Goal: Task Accomplishment & Management: Complete application form

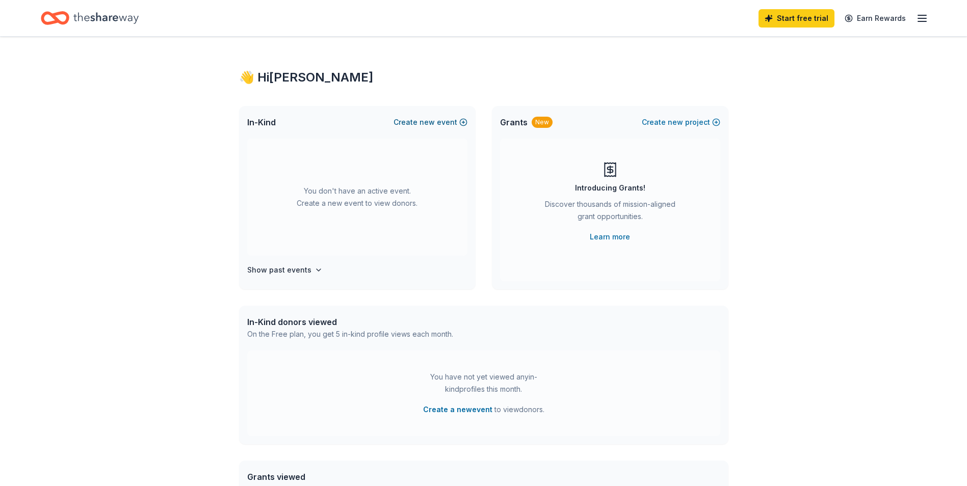
click at [463, 121] on button "Create new event" at bounding box center [430, 122] width 74 height 12
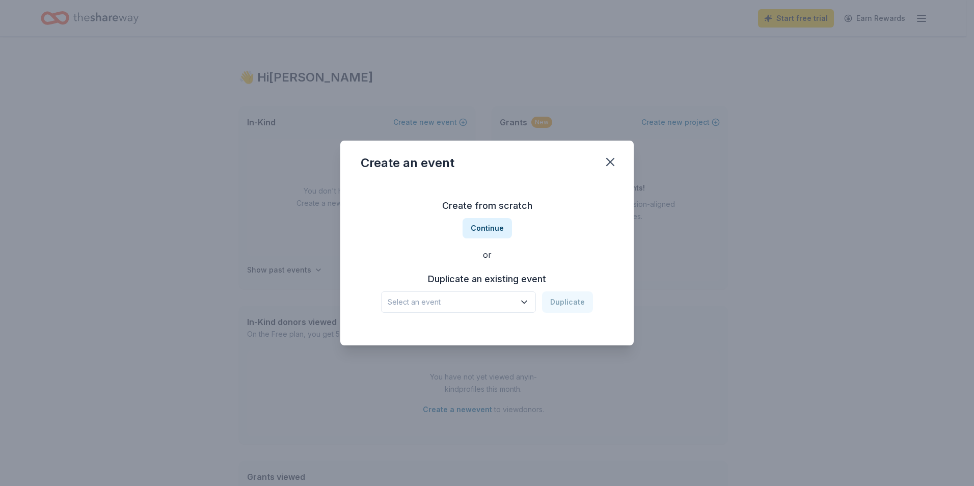
click at [448, 300] on span "Select an event" at bounding box center [451, 302] width 127 height 12
click at [397, 205] on div "Create from scratch Continue or Duplicate an existing event Select an event Dup…" at bounding box center [487, 255] width 253 height 148
click at [487, 227] on button "Continue" at bounding box center [487, 228] width 49 height 20
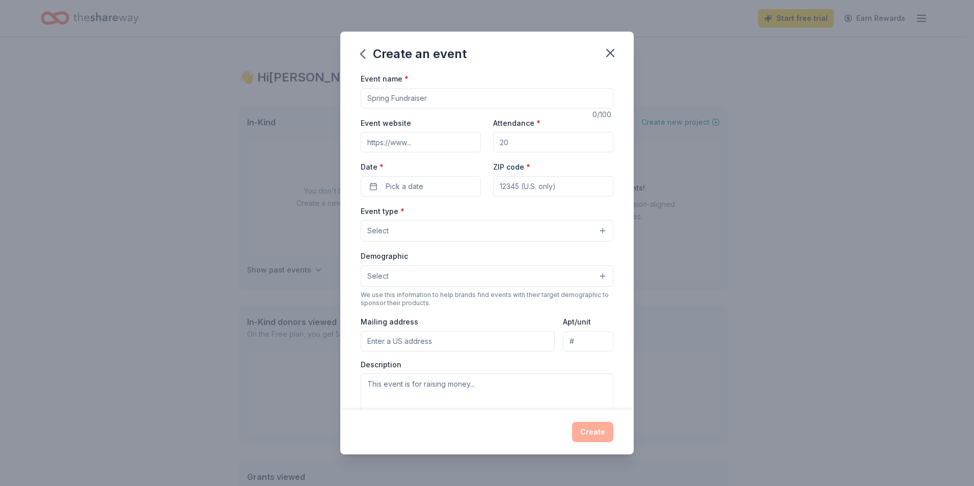
click at [380, 96] on input "Event name *" at bounding box center [487, 98] width 253 height 20
type input "Run.Walk.BREATHE."
click at [411, 143] on input "Event website" at bounding box center [421, 142] width 120 height 20
click at [528, 136] on input "Attendance *" at bounding box center [553, 142] width 120 height 20
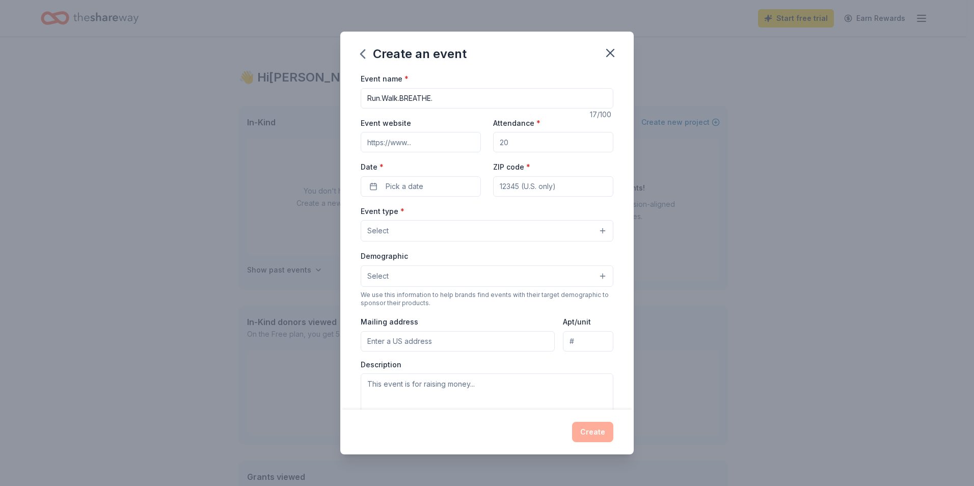
drag, startPoint x: 512, startPoint y: 142, endPoint x: 472, endPoint y: 143, distance: 39.8
click at [472, 143] on div "Event website Attendance * Date * Pick a date ZIP code *" at bounding box center [487, 157] width 253 height 80
type input "500"
click at [421, 186] on span "Pick a date" at bounding box center [405, 186] width 38 height 12
click at [466, 213] on div "August 2025" at bounding box center [419, 212] width 128 height 14
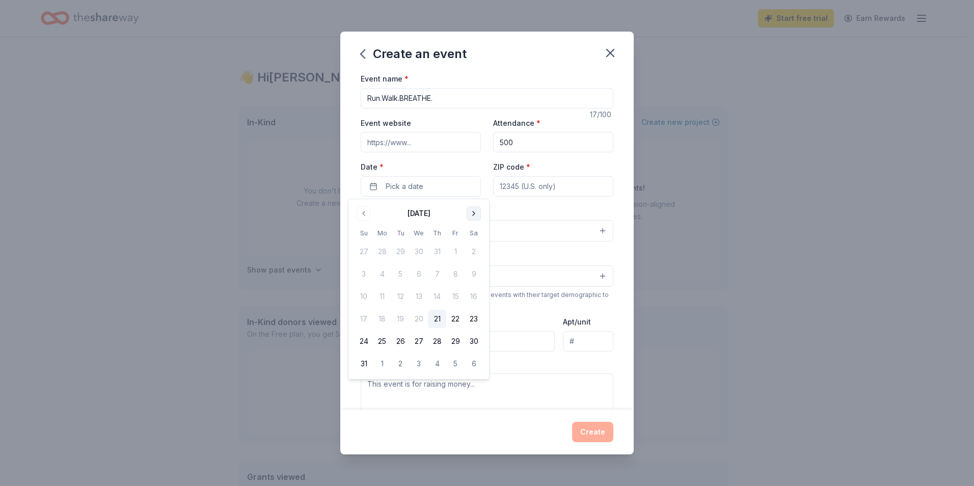
click at [469, 213] on button "Go to next month" at bounding box center [474, 213] width 14 height 14
click at [470, 213] on button "Go to next month" at bounding box center [474, 213] width 14 height 14
click at [478, 272] on button "8" at bounding box center [474, 274] width 18 height 18
click at [515, 211] on div "Event type * Select" at bounding box center [487, 223] width 253 height 37
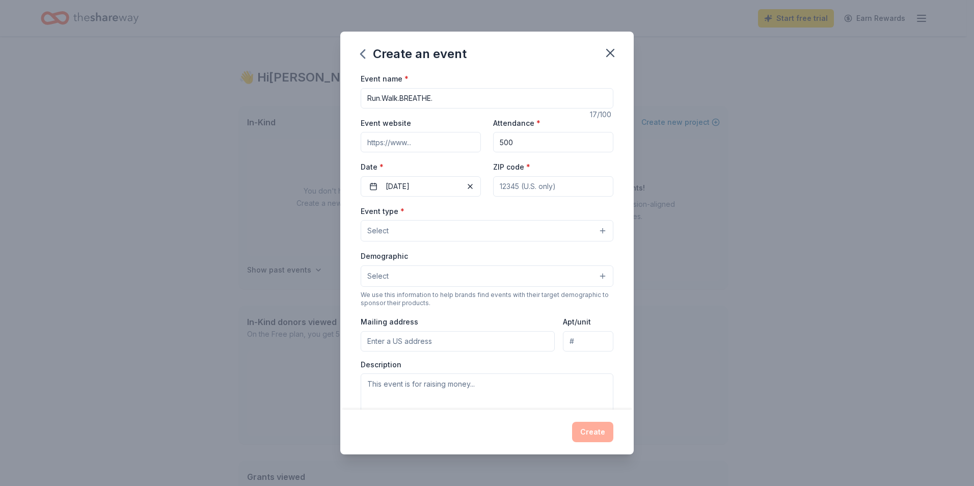
click at [521, 188] on input "ZIP code *" at bounding box center [553, 186] width 120 height 20
type input "63017"
type input "Chesterfield Central Park"
type input "16365 Lydia Hill Drive"
type input "63017"
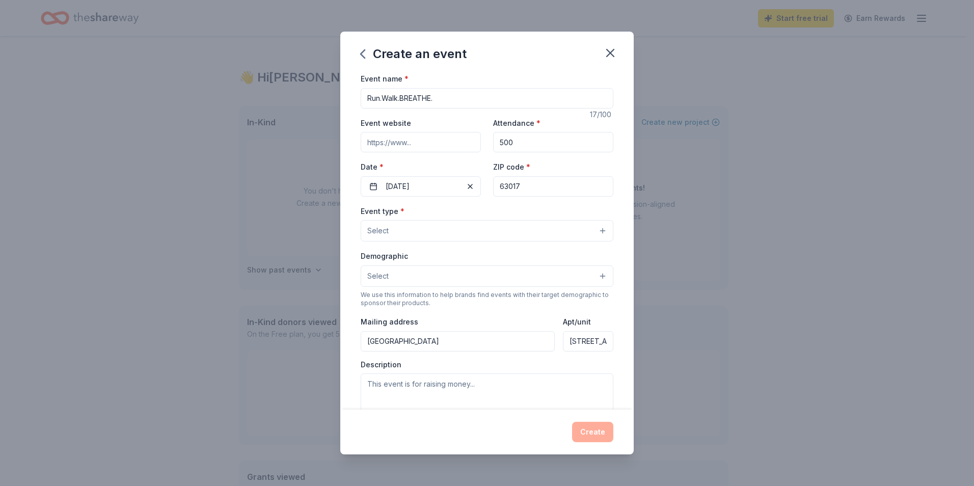
click at [397, 230] on button "Select" at bounding box center [487, 230] width 253 height 21
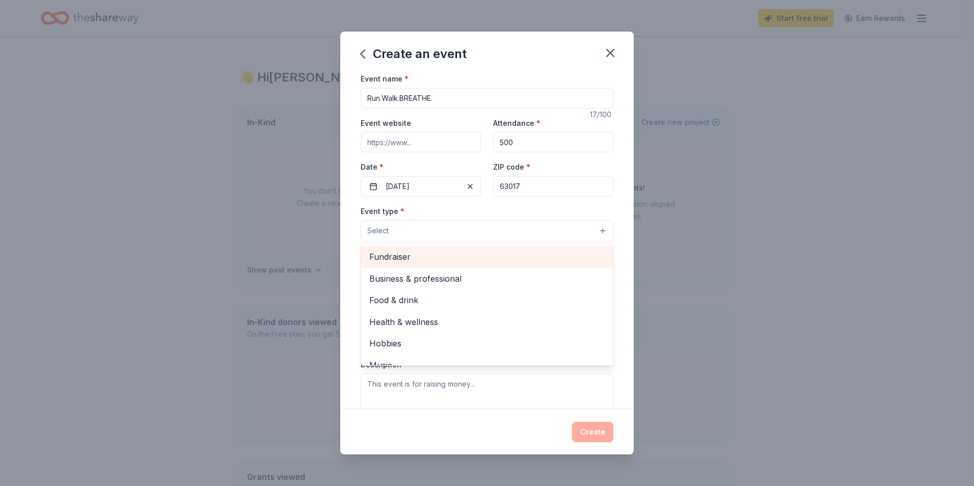
click at [405, 253] on span "Fundraiser" at bounding box center [487, 256] width 235 height 13
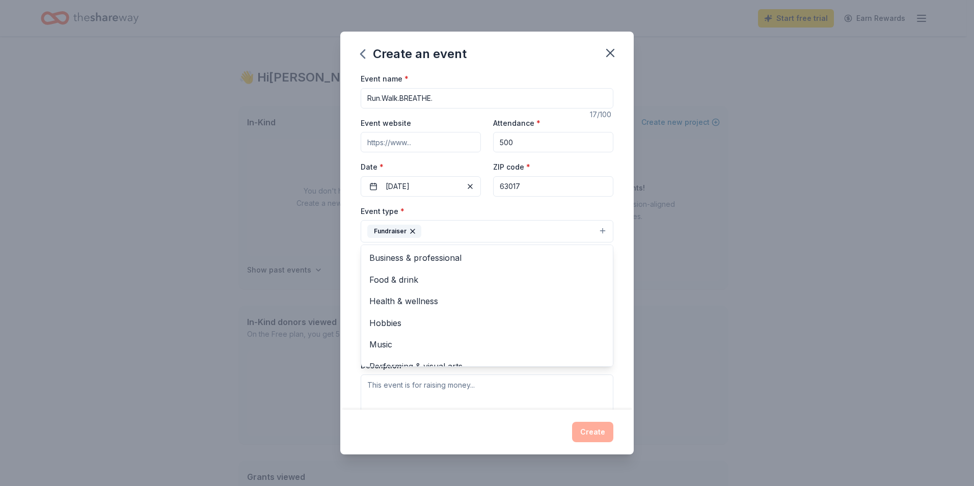
click at [459, 209] on div "Event type * Fundraiser Business & professional Food & drink Health & wellness …" at bounding box center [487, 224] width 253 height 38
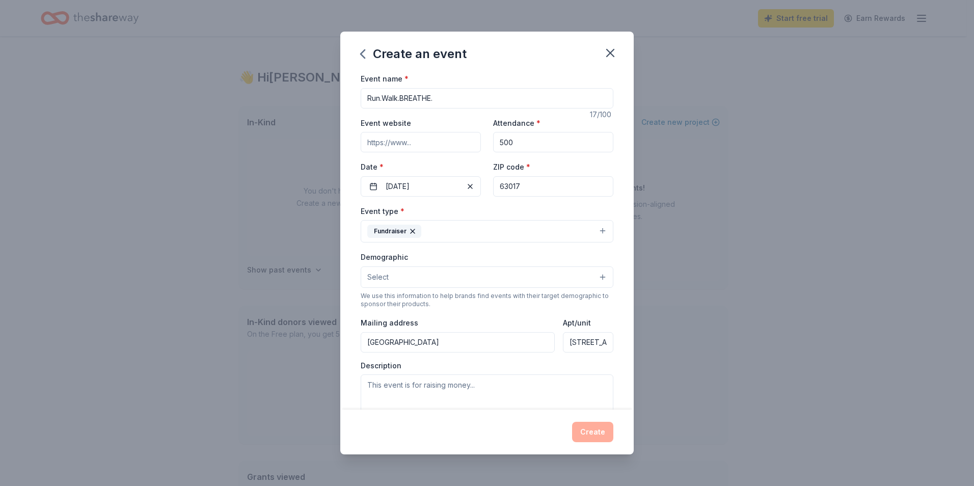
click at [409, 276] on button "Select" at bounding box center [487, 277] width 253 height 21
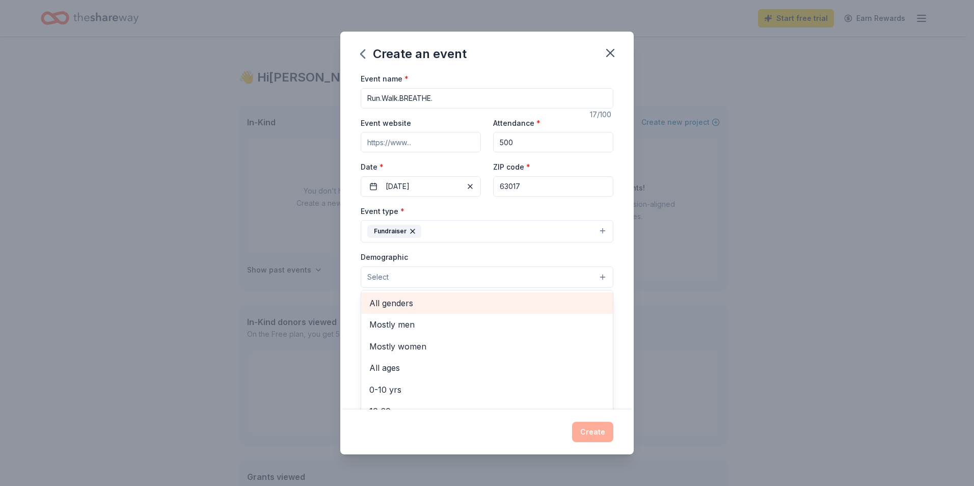
click at [409, 301] on span "All genders" at bounding box center [487, 303] width 235 height 13
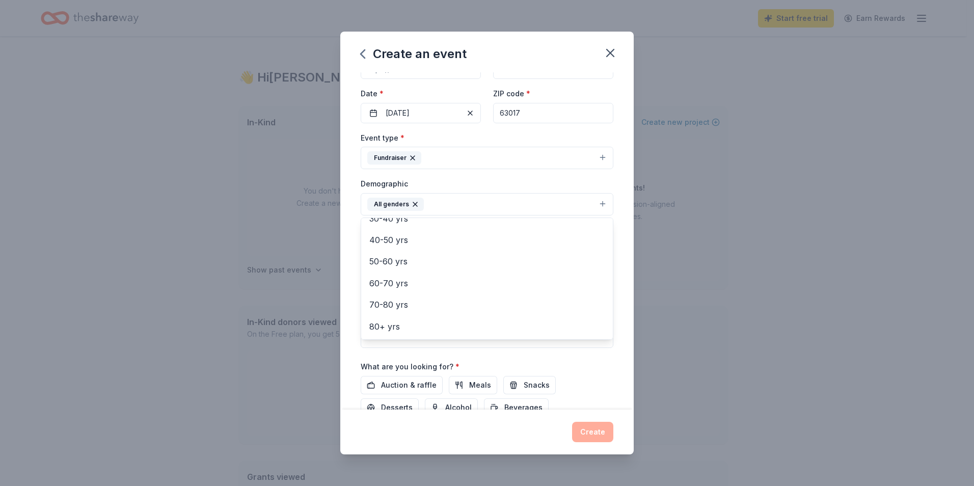
scroll to position [51, 0]
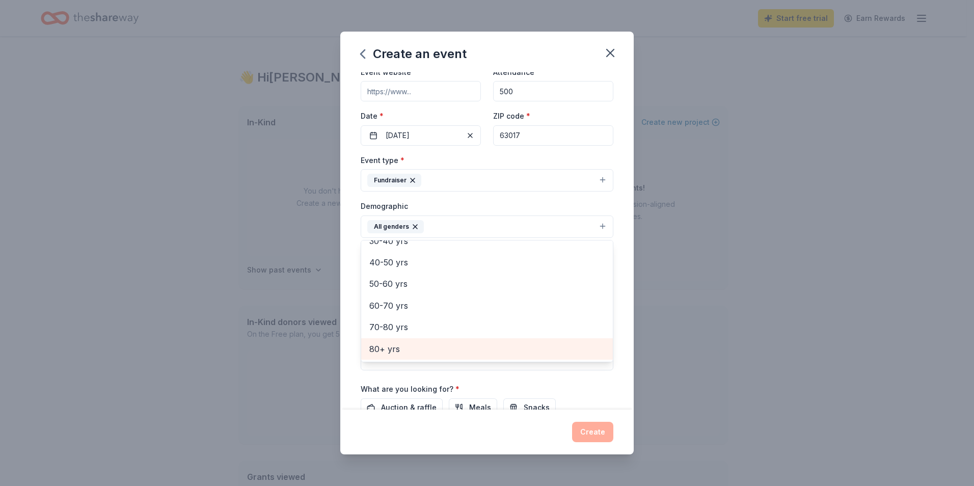
click at [399, 355] on span "80+ yrs" at bounding box center [487, 348] width 235 height 13
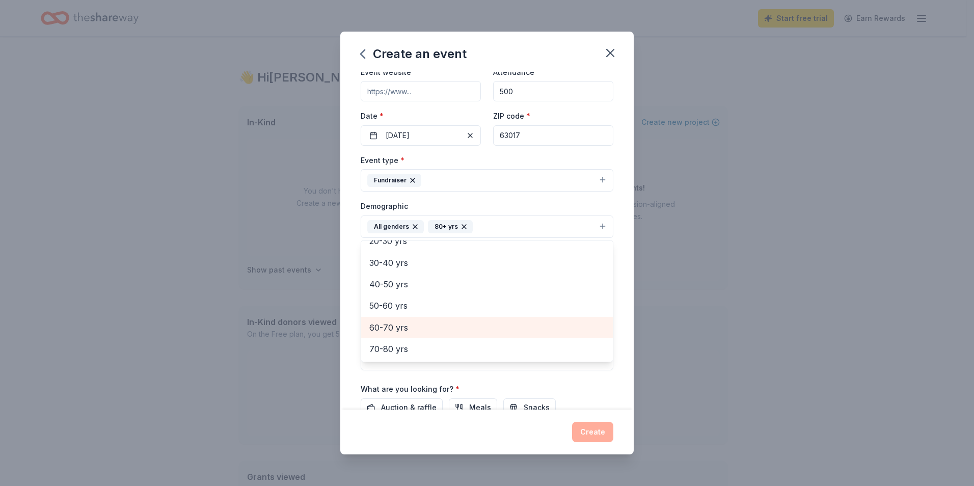
click at [408, 329] on span "60-70 yrs" at bounding box center [487, 327] width 235 height 13
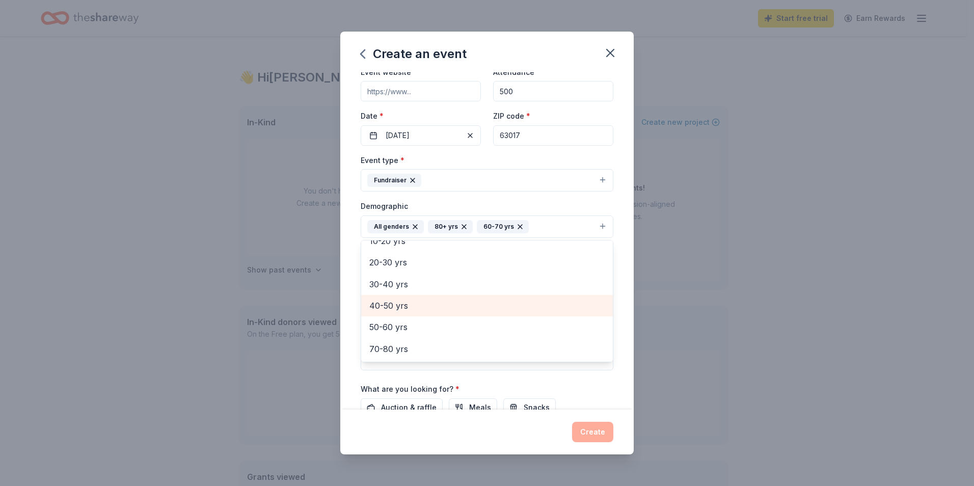
click at [406, 307] on span "40-50 yrs" at bounding box center [487, 305] width 235 height 13
click at [406, 307] on span "30-40 yrs" at bounding box center [487, 305] width 235 height 13
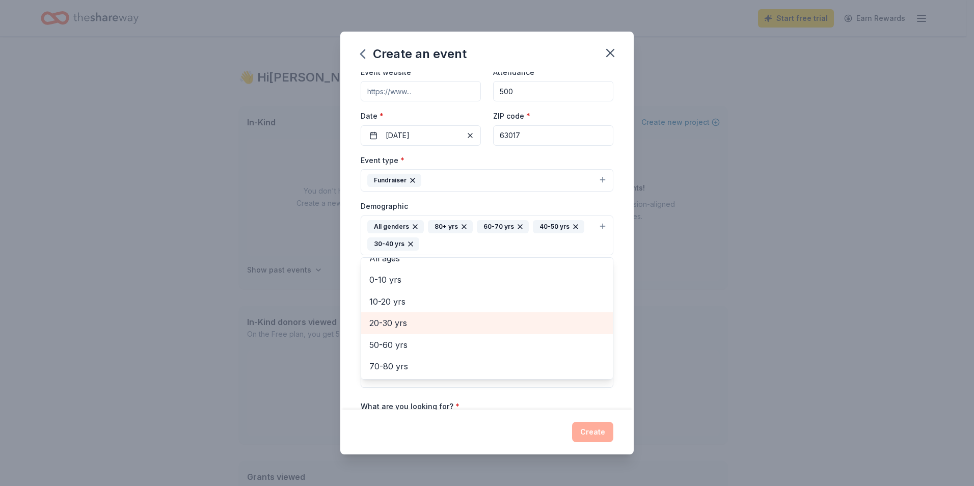
click at [406, 326] on span "20-30 yrs" at bounding box center [487, 323] width 235 height 13
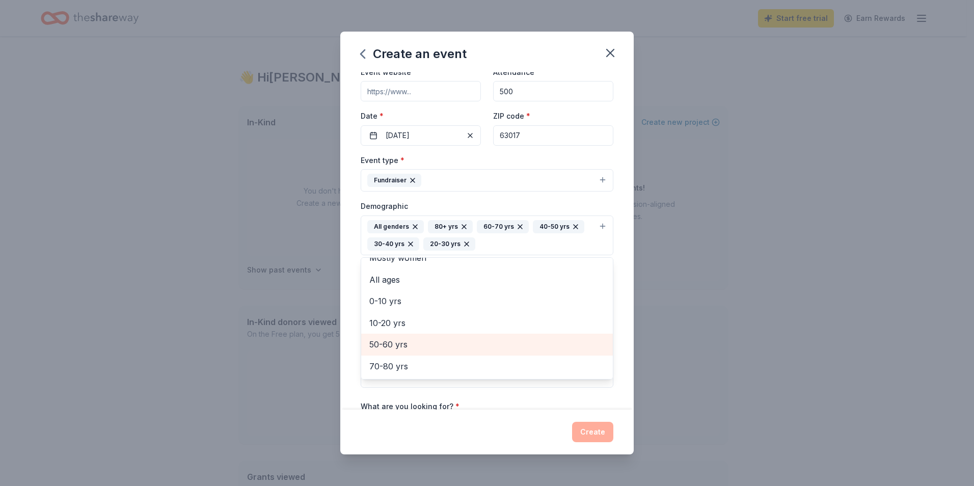
click at [407, 345] on span "50-60 yrs" at bounding box center [487, 344] width 235 height 13
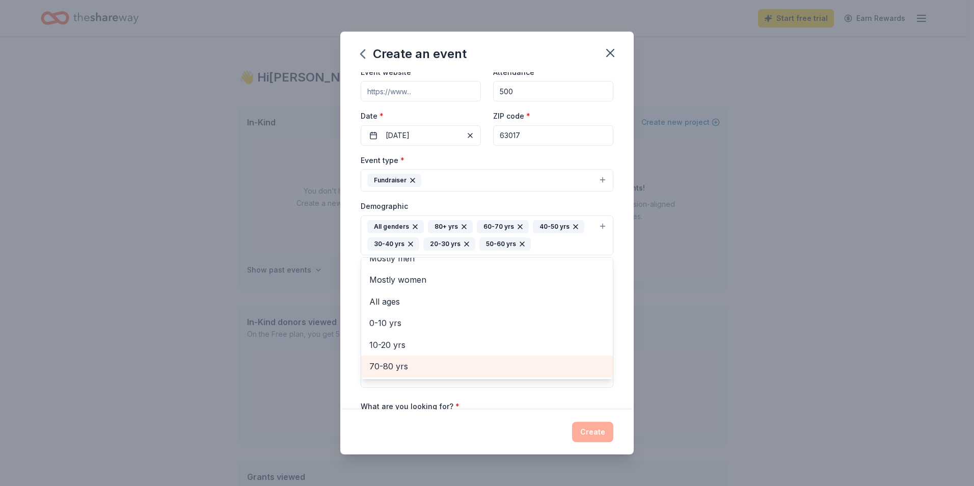
click at [409, 367] on span "70-80 yrs" at bounding box center [487, 366] width 235 height 13
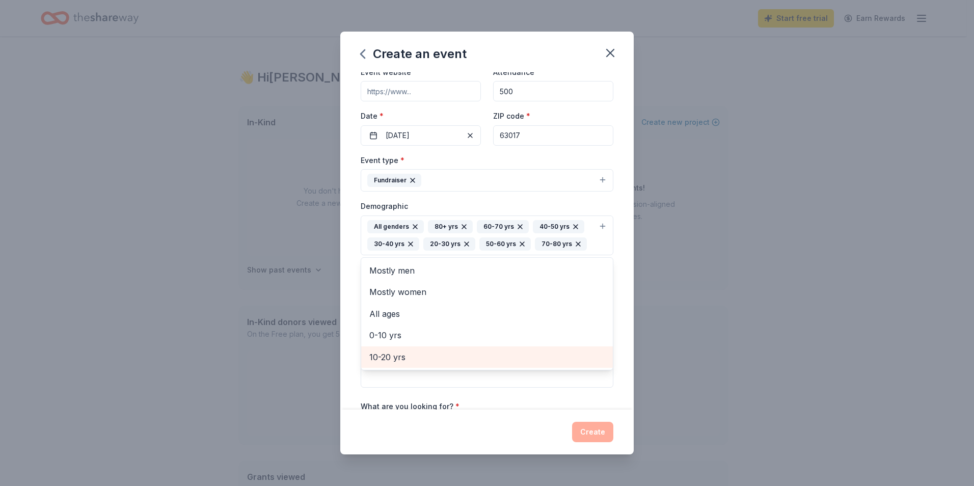
scroll to position [0, 0]
click at [613, 337] on div "Event name * Run.Walk.BREATHE. 17 /100 Event website Attendance * 500 Date * 11…" at bounding box center [487, 240] width 294 height 337
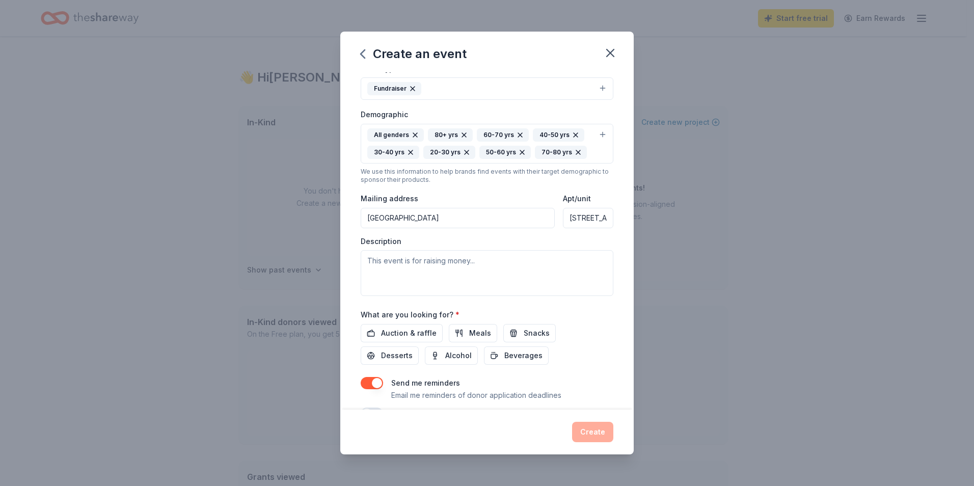
scroll to position [153, 0]
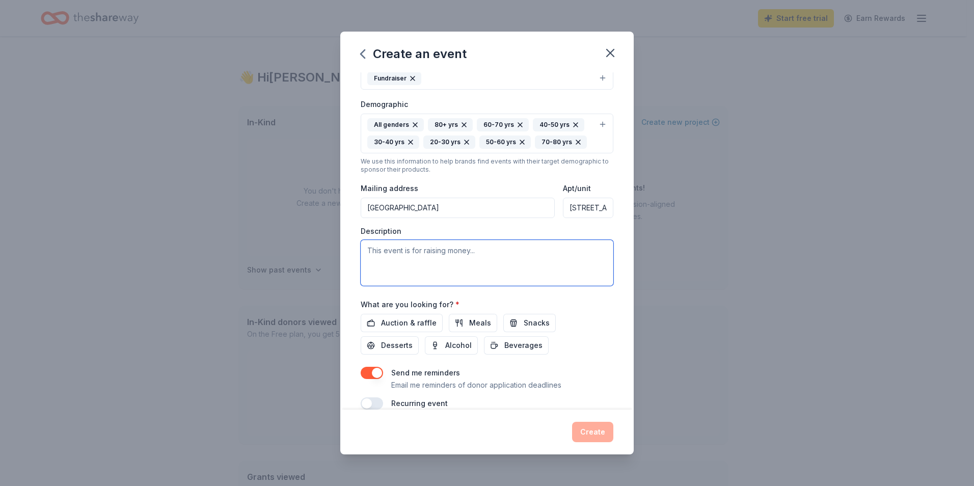
click at [404, 252] on textarea at bounding box center [487, 263] width 253 height 46
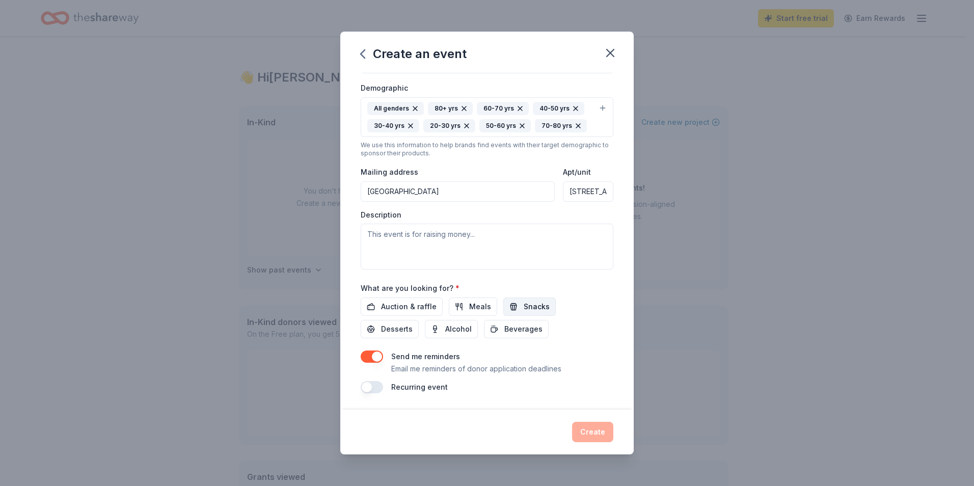
click at [516, 306] on button "Snacks" at bounding box center [530, 307] width 52 height 18
click at [366, 359] on button "button" at bounding box center [372, 357] width 22 height 12
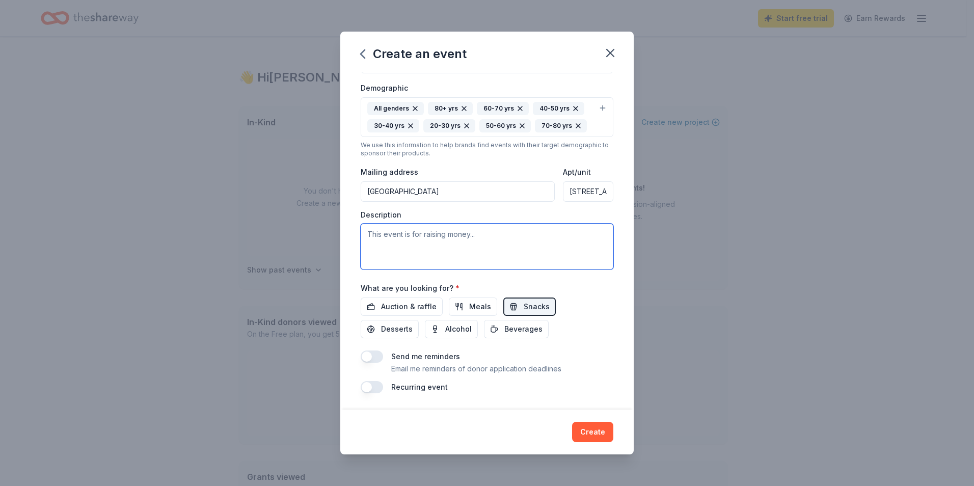
click at [479, 235] on textarea at bounding box center [487, 247] width 253 height 46
paste textarea "Run.Walk.BREATHE. is Lung Cancer Connection’s largest fundraiser for the year, …"
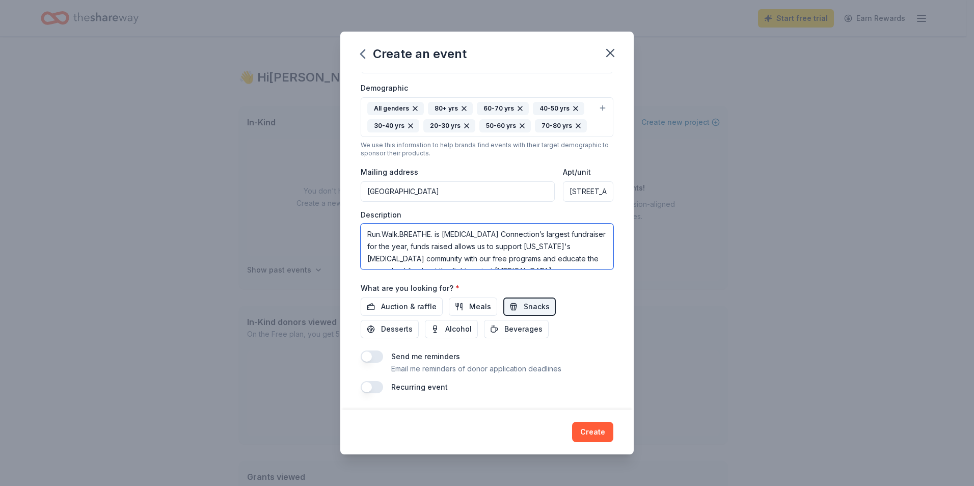
scroll to position [19, 0]
click at [581, 256] on textarea "Run.Walk.BREATHE. is Lung Cancer Connection’s largest fundraiser for the year, …" at bounding box center [487, 247] width 253 height 46
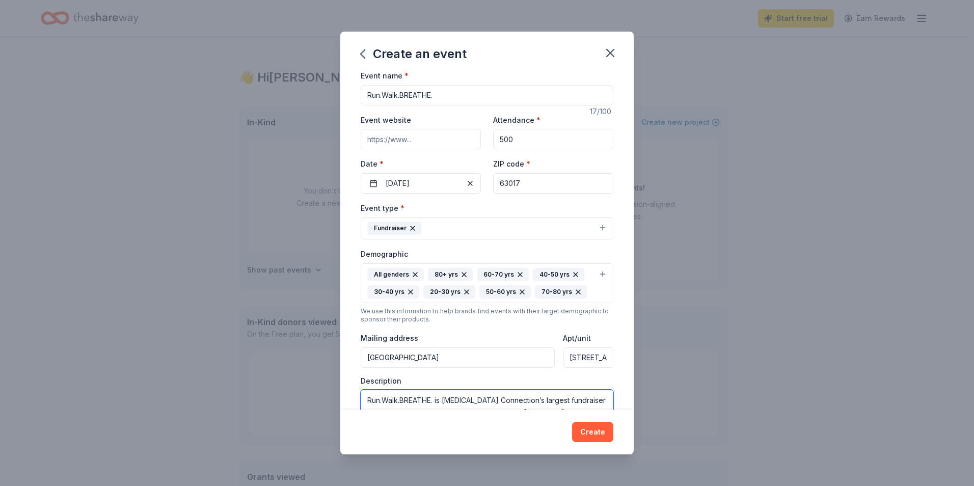
scroll to position [0, 0]
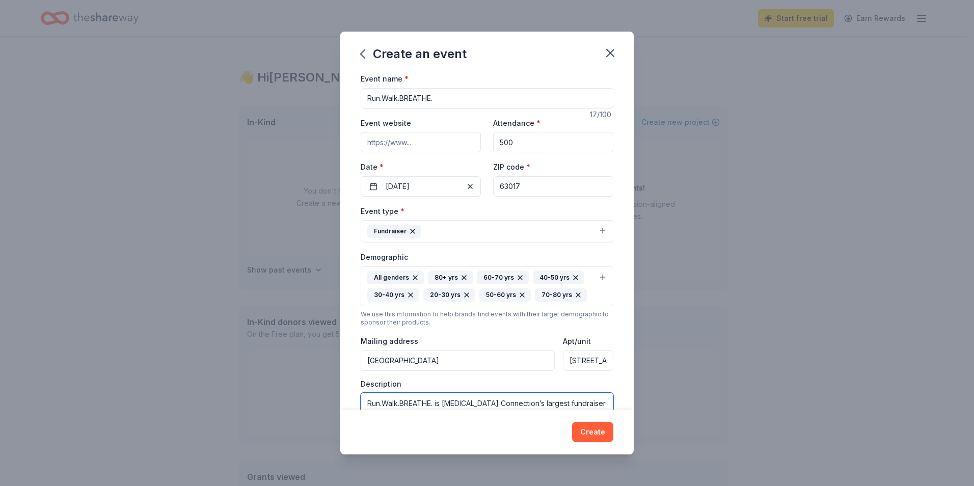
type textarea "Run.Walk.BREATHE. is Lung Cancer Connection’s largest fundraiser for the year, …"
click at [433, 137] on input "Event website" at bounding box center [421, 142] width 120 height 20
click at [385, 139] on input "Event website" at bounding box center [421, 142] width 120 height 20
paste input "https://secure.qgiv.com/event/2025rwb/"
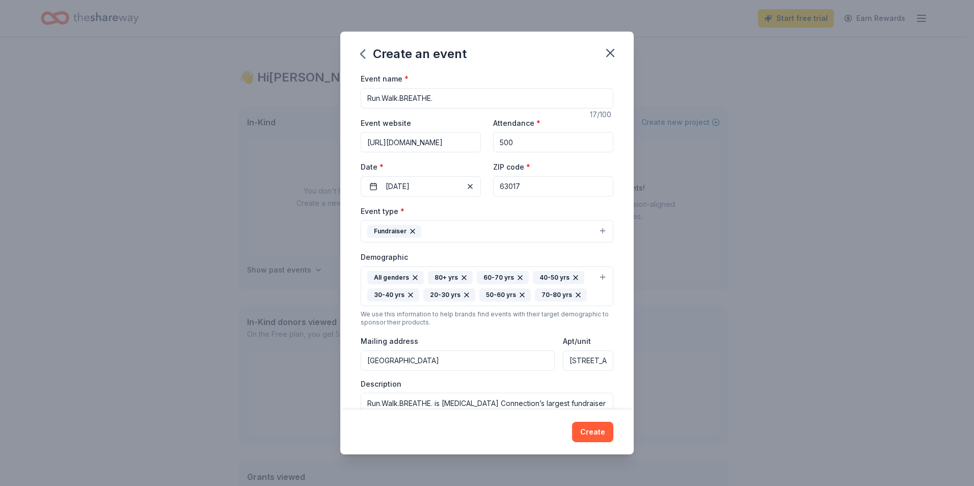
type input "https://secure.qgiv.com/event/2025rwb/"
click at [526, 57] on div "Create an event" at bounding box center [487, 52] width 294 height 41
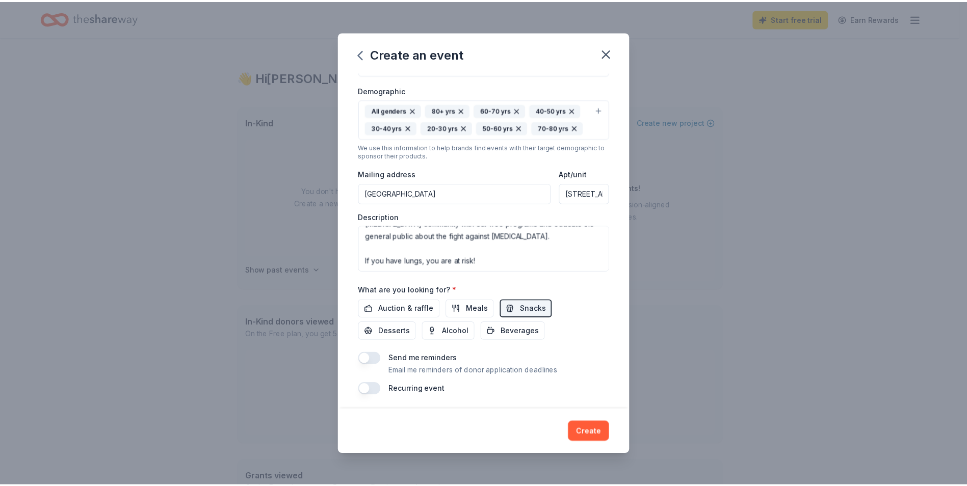
scroll to position [169, 0]
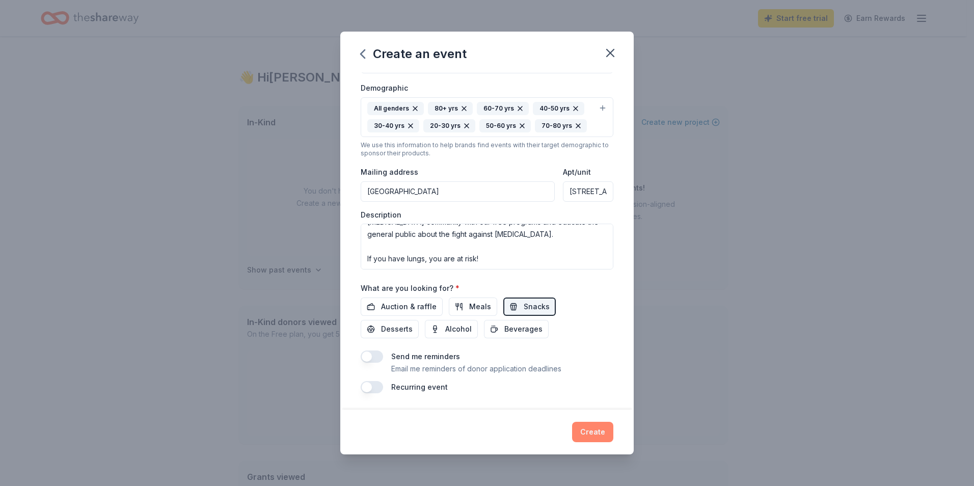
click at [592, 432] on button "Create" at bounding box center [592, 432] width 41 height 20
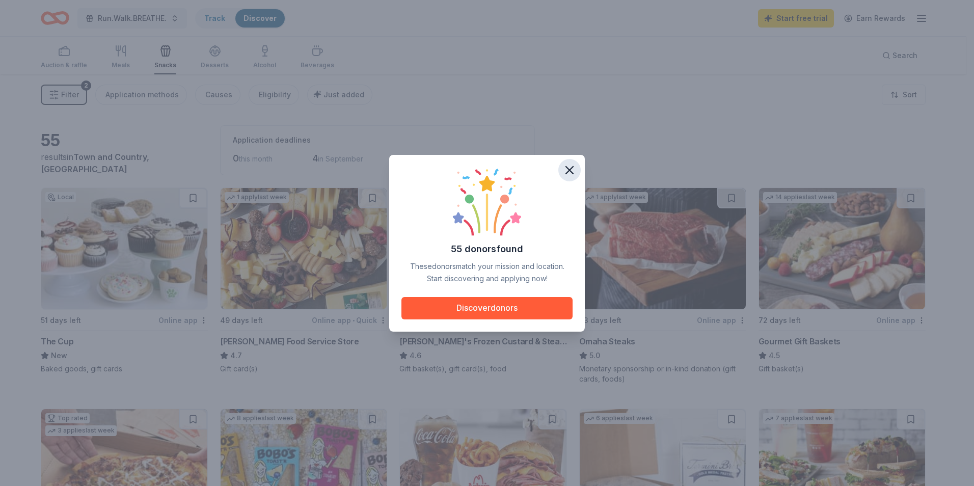
click at [571, 170] on icon "button" at bounding box center [569, 170] width 7 height 7
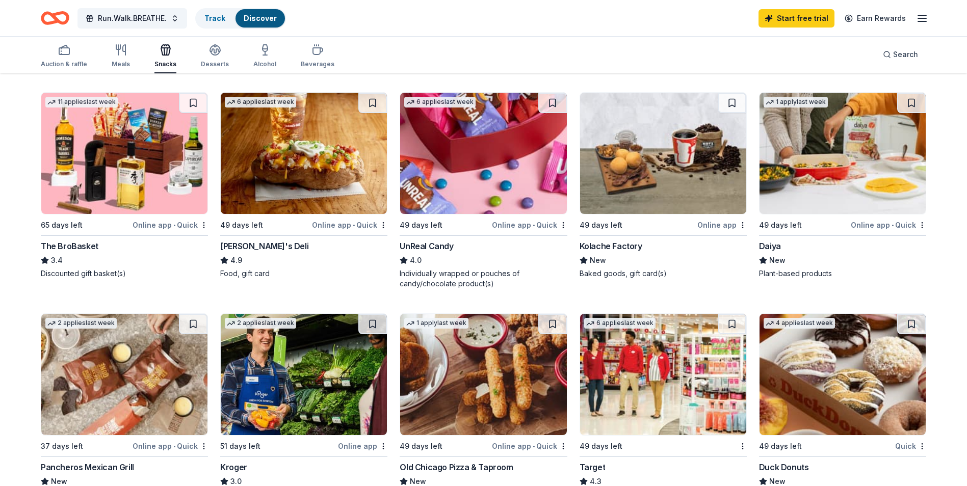
scroll to position [322, 0]
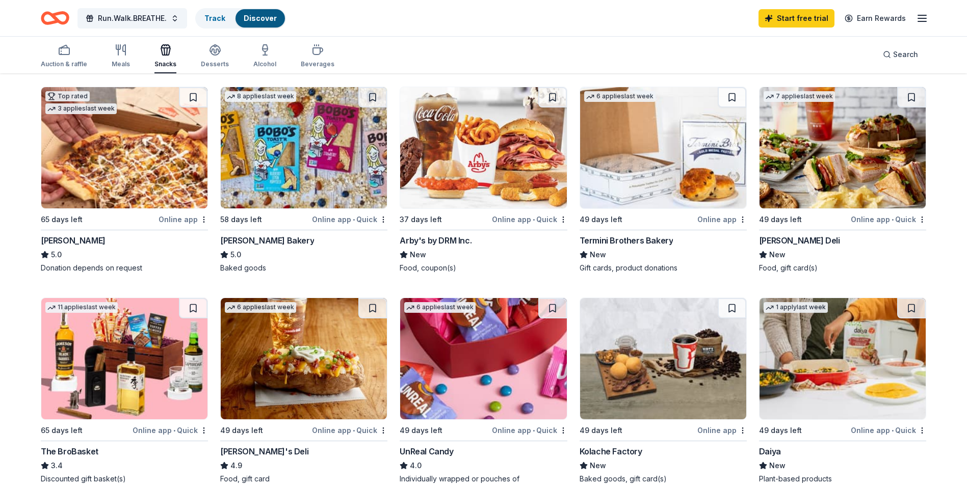
click at [323, 138] on img at bounding box center [304, 147] width 166 height 121
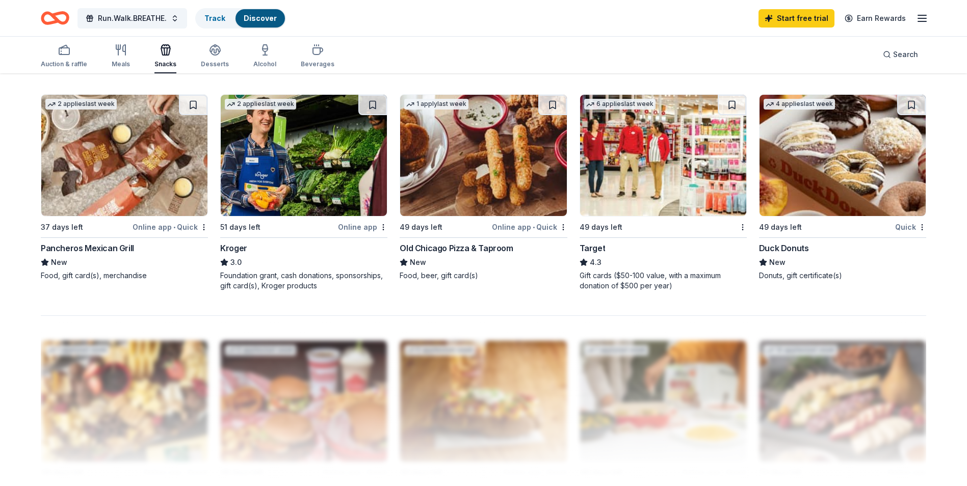
scroll to position [730, 0]
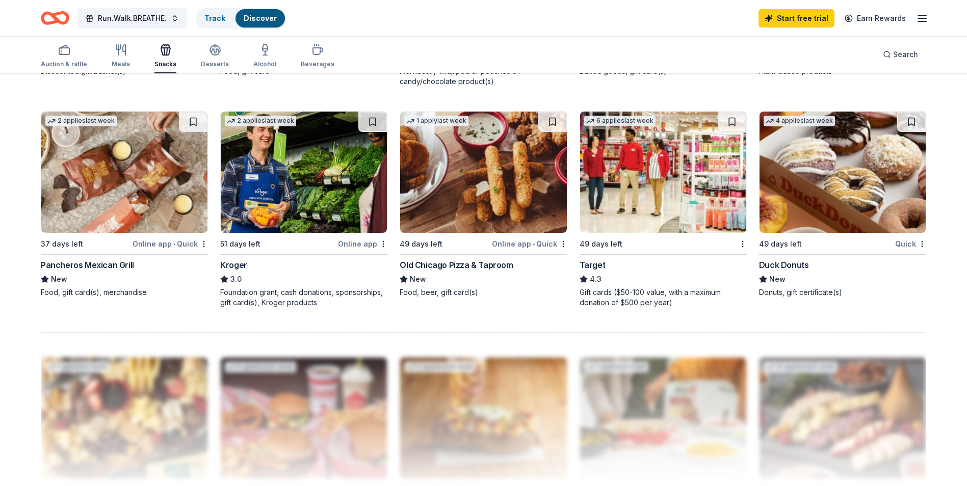
click at [649, 175] on img at bounding box center [663, 172] width 166 height 121
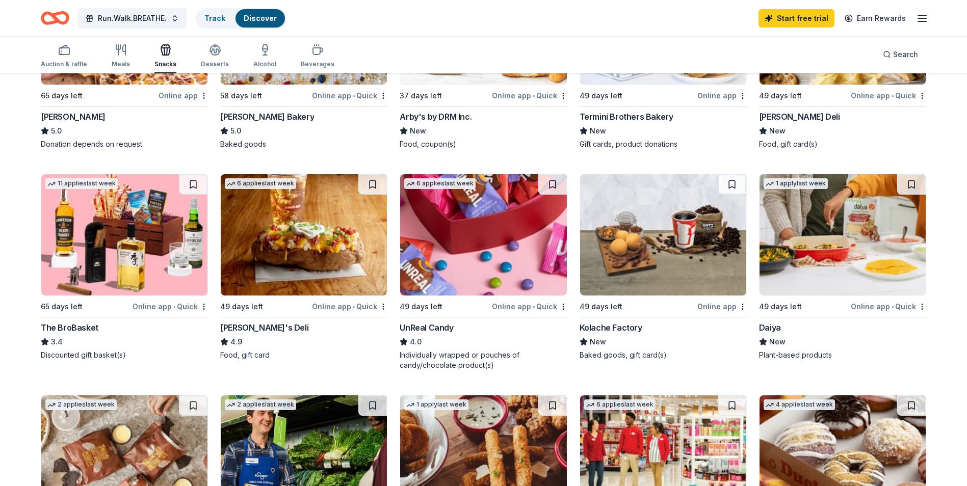
scroll to position [424, 0]
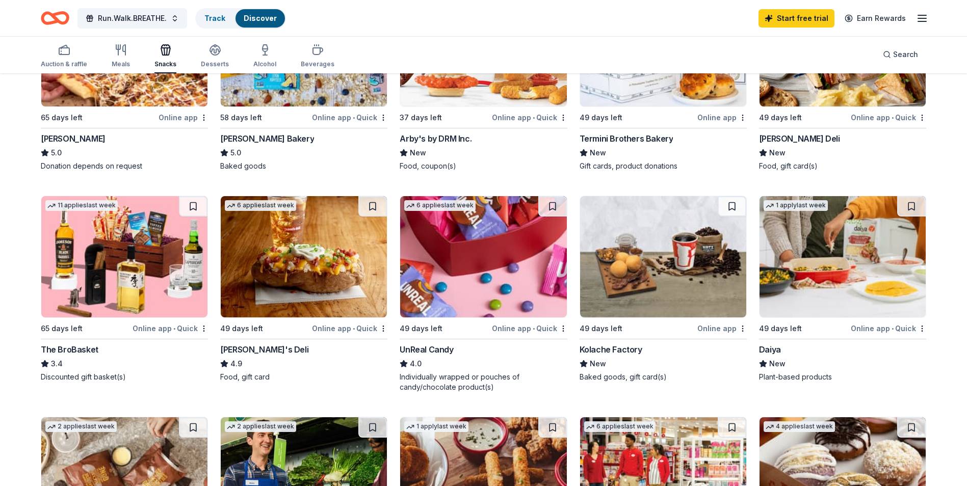
click at [645, 286] on img at bounding box center [663, 256] width 166 height 121
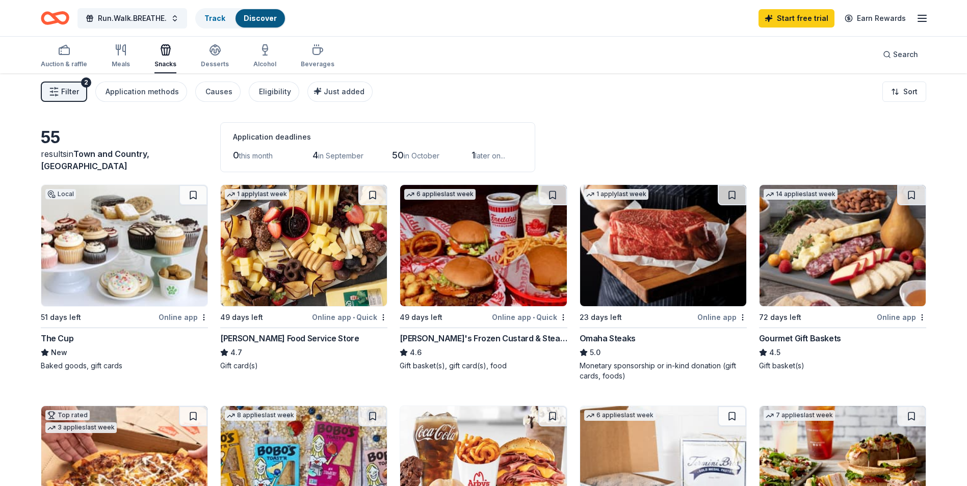
scroll to position [0, 0]
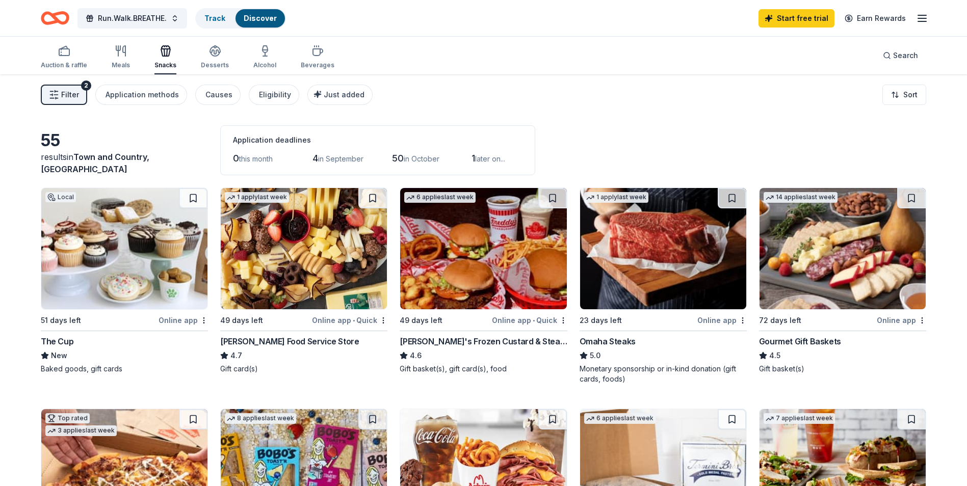
click at [312, 261] on img at bounding box center [304, 248] width 166 height 121
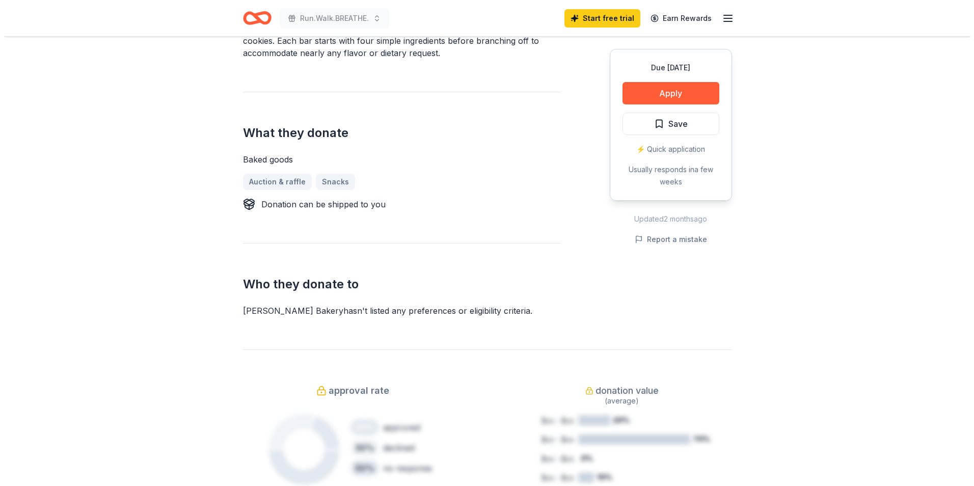
scroll to position [204, 0]
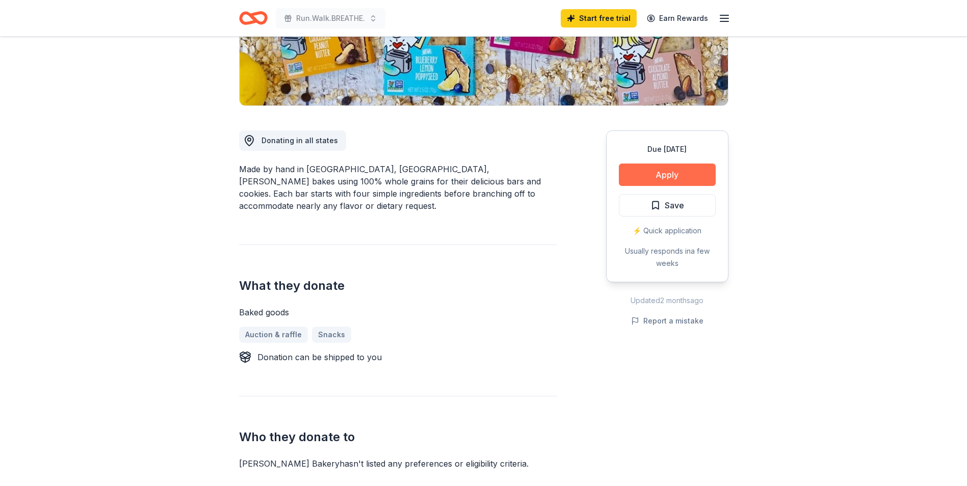
click at [679, 178] on button "Apply" at bounding box center [667, 175] width 97 height 22
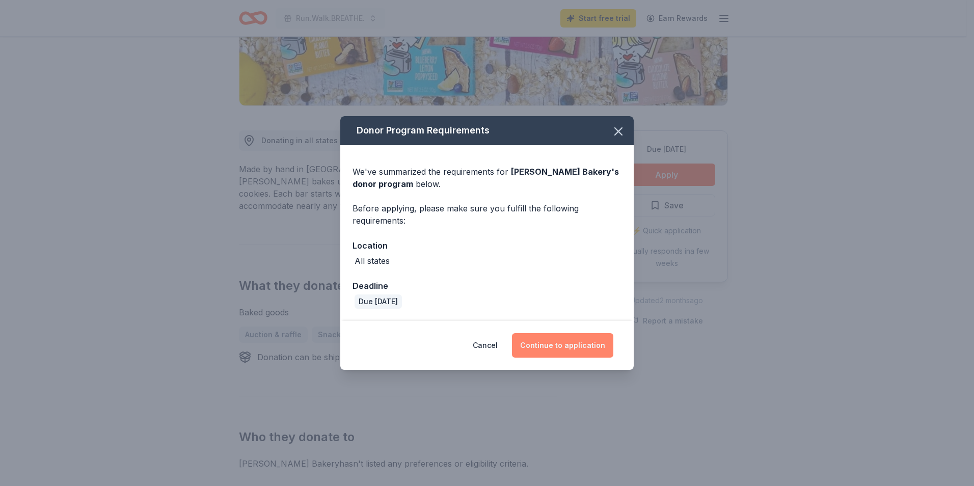
click at [567, 345] on button "Continue to application" at bounding box center [562, 345] width 101 height 24
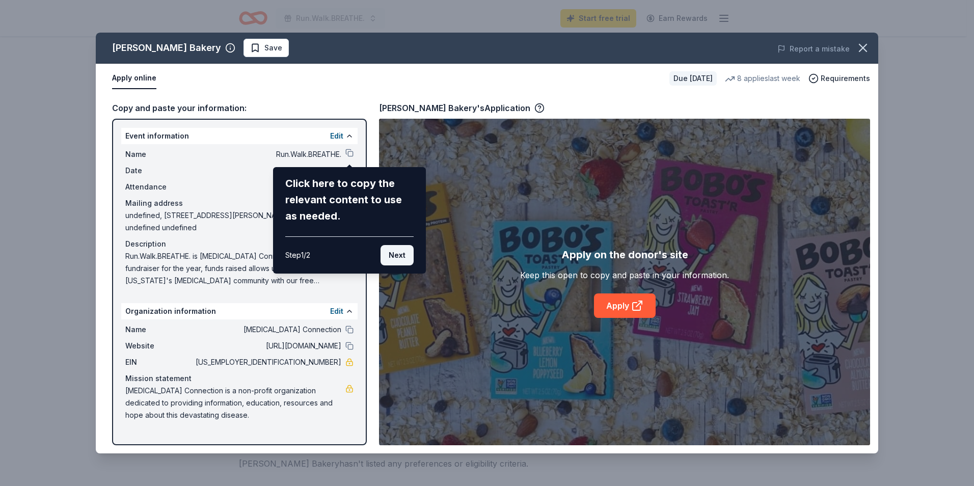
click at [394, 257] on button "Next" at bounding box center [397, 255] width 33 height 20
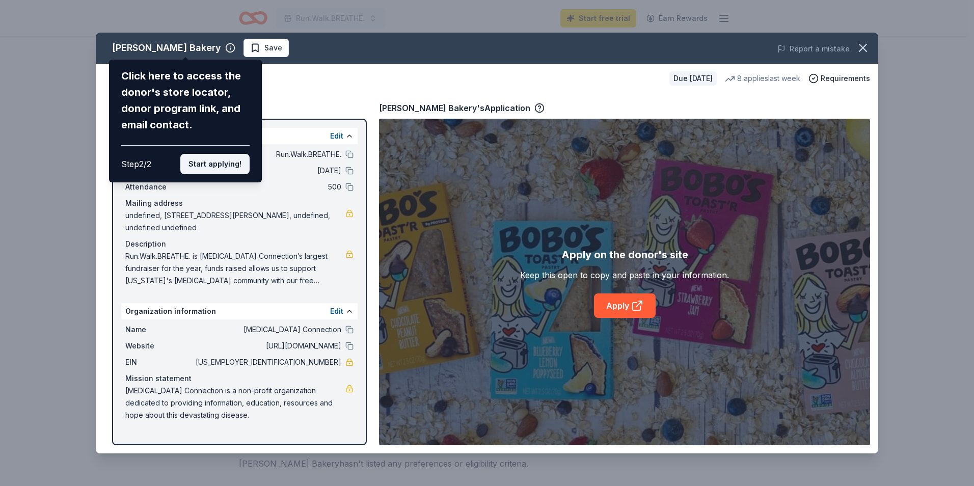
click at [226, 169] on button "Start applying!" at bounding box center [214, 164] width 69 height 20
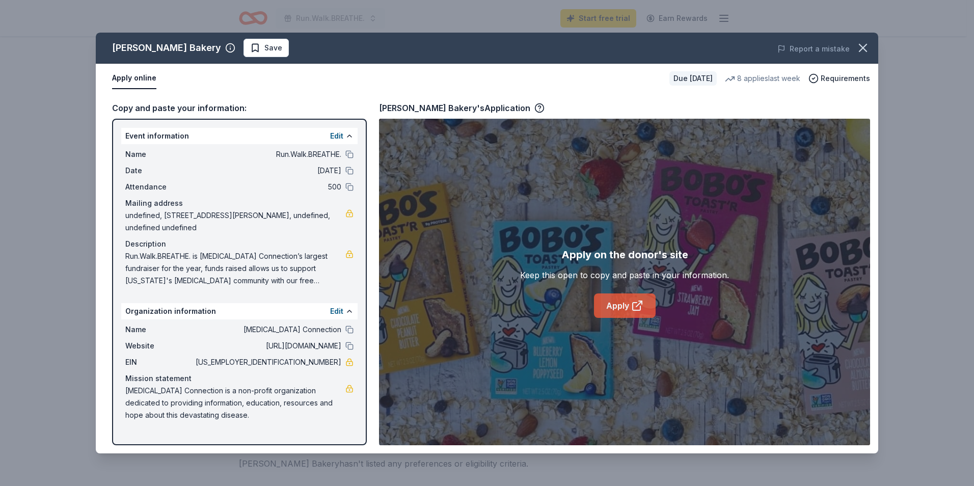
click at [621, 301] on link "Apply" at bounding box center [625, 306] width 62 height 24
click at [852, 81] on span "Requirements" at bounding box center [845, 78] width 49 height 12
click at [568, 92] on div "Apply online Due in 58 days 8 applies last week Requirements" at bounding box center [487, 79] width 783 height 30
click at [535, 108] on icon "button" at bounding box center [540, 108] width 10 height 10
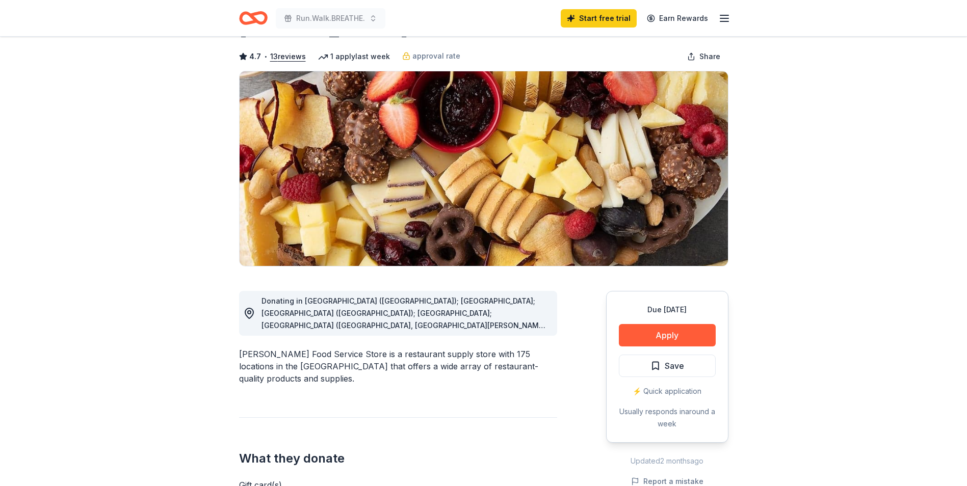
scroll to position [102, 0]
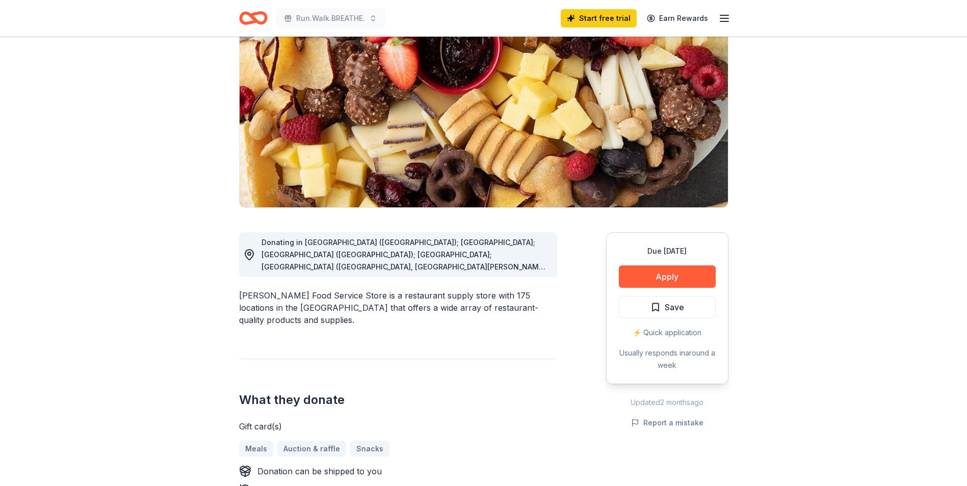
click at [404, 257] on span "Donating in [GEOGRAPHIC_DATA] ([GEOGRAPHIC_DATA]); [GEOGRAPHIC_DATA]; [GEOGRAPH…" at bounding box center [404, 377] width 286 height 278
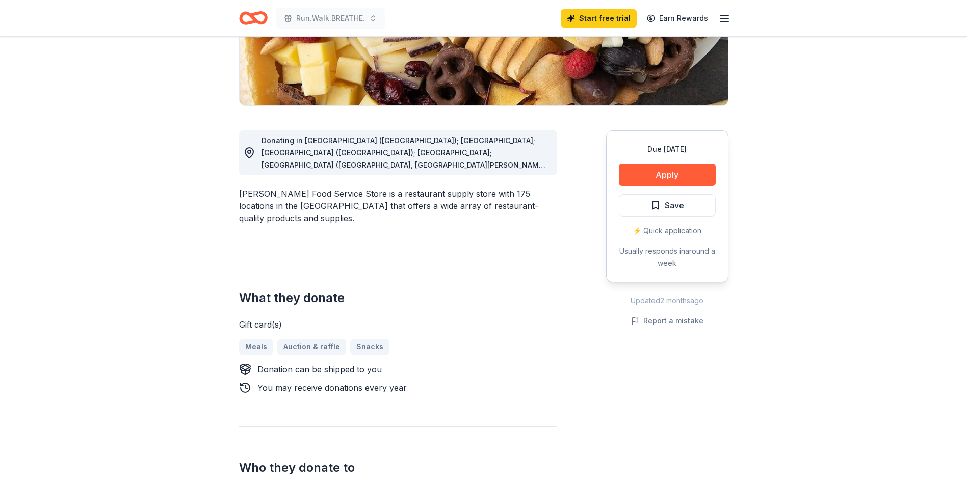
scroll to position [0, 0]
